Goal: Task Accomplishment & Management: Manage account settings

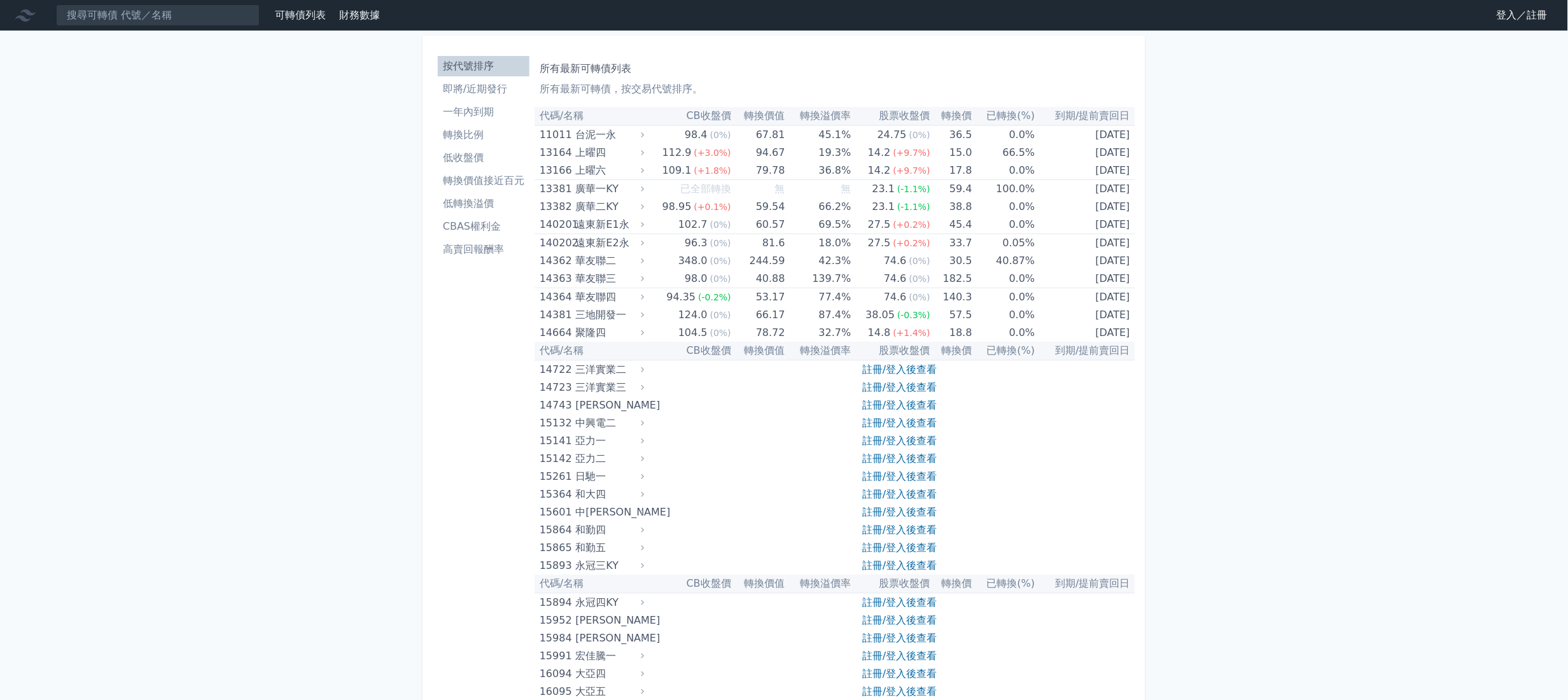
click at [1508, 25] on link "登入／註冊" at bounding box center [1522, 15] width 71 height 21
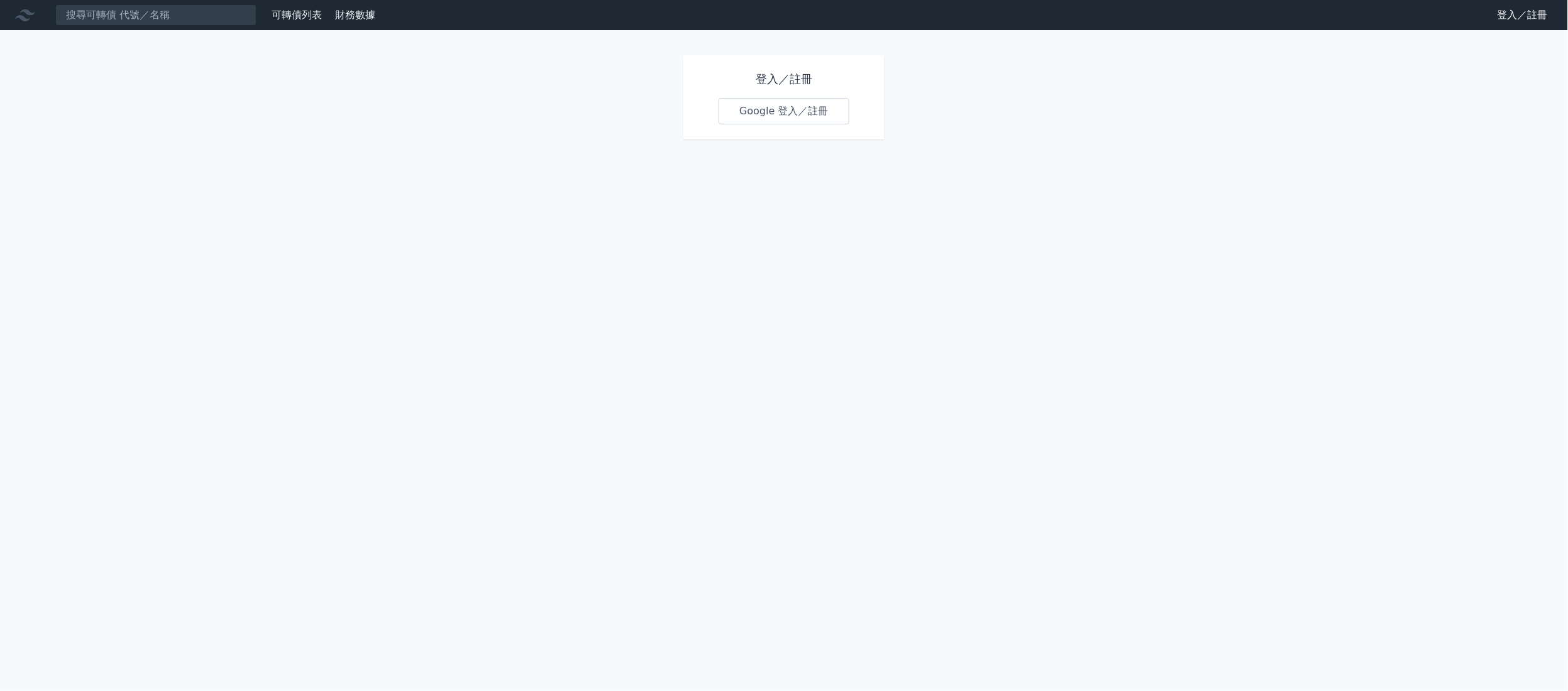
click at [819, 124] on link "Google 登入／註冊" at bounding box center [784, 111] width 131 height 26
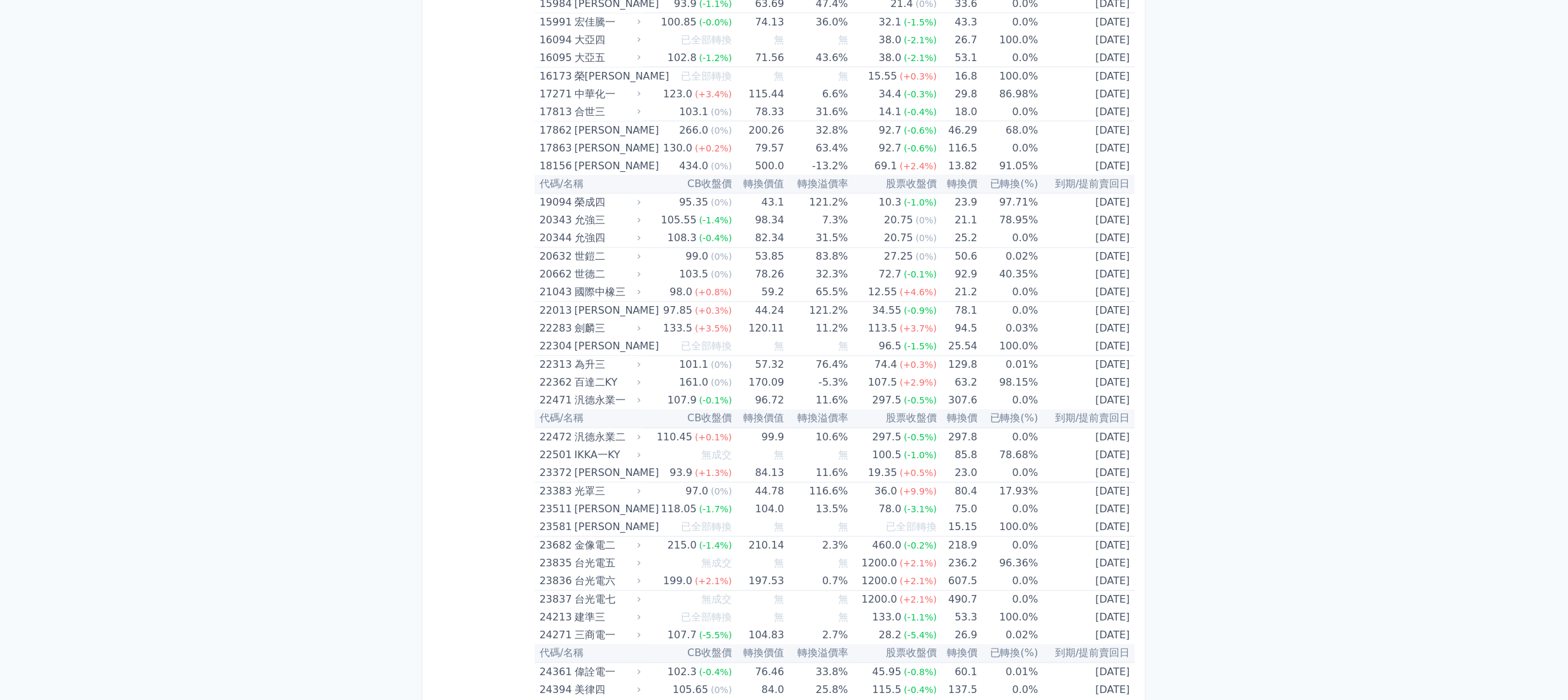
scroll to position [8215, 0]
